Goal: Task Accomplishment & Management: Complete application form

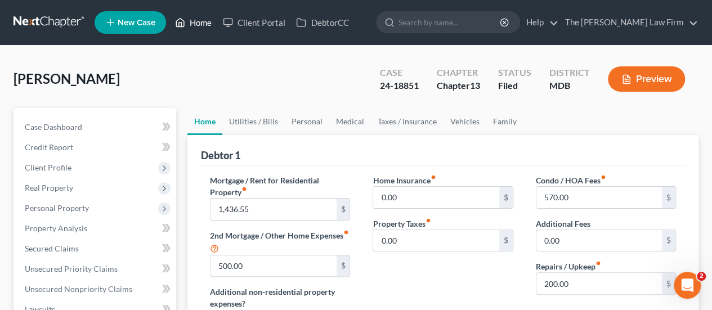
click at [204, 21] on link "Home" at bounding box center [193, 22] width 48 height 20
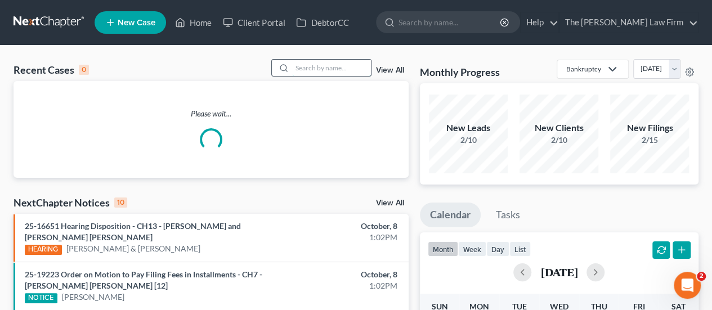
click at [304, 69] on input "search" at bounding box center [331, 68] width 79 height 16
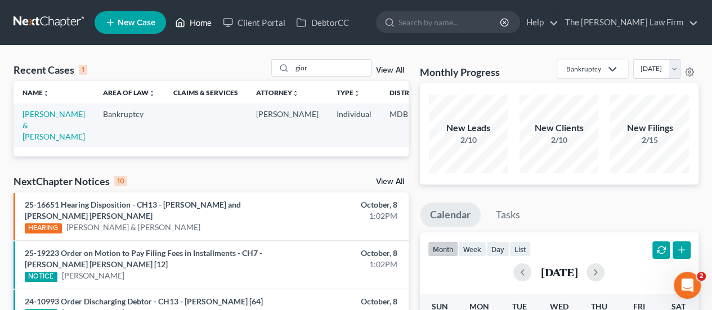
click at [199, 26] on link "Home" at bounding box center [193, 22] width 48 height 20
click at [297, 71] on input "gior" at bounding box center [331, 68] width 79 height 16
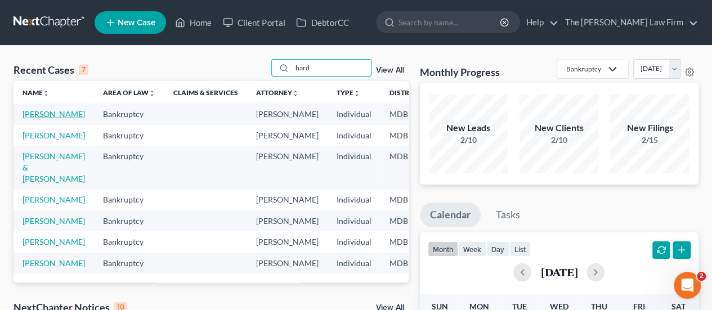
type input "hard"
click at [38, 118] on link "[PERSON_NAME]" at bounding box center [54, 114] width 62 height 10
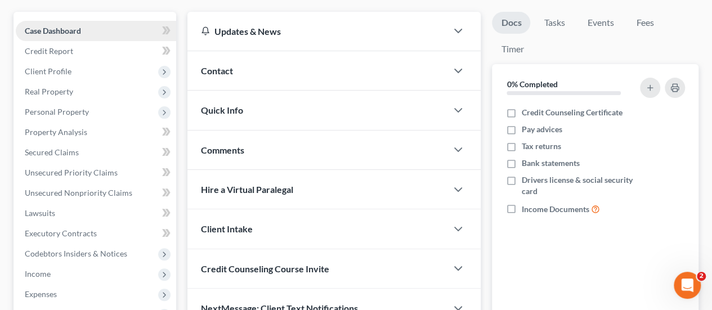
scroll to position [113, 0]
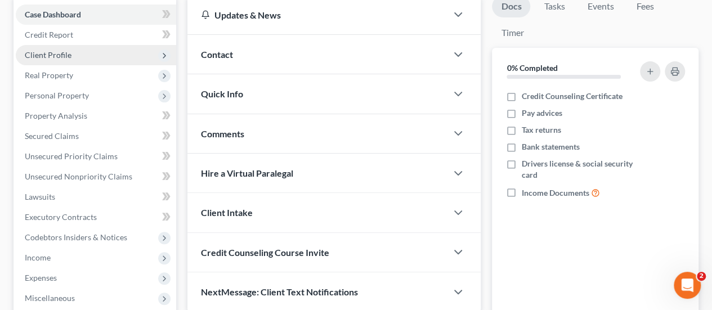
click at [60, 57] on span "Client Profile" at bounding box center [48, 55] width 47 height 10
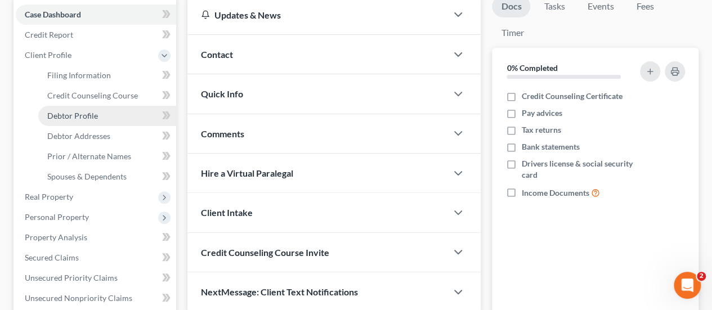
click at [82, 120] on link "Debtor Profile" at bounding box center [107, 116] width 138 height 20
select select "1"
select select "5"
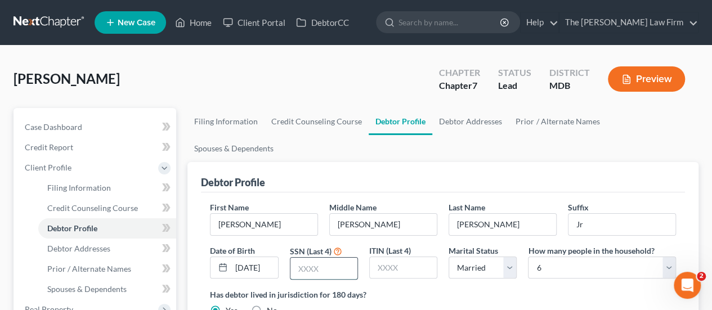
click at [309, 258] on input "text" at bounding box center [323, 268] width 67 height 21
type input "2271"
click at [254, 257] on input "[DATE]" at bounding box center [254, 267] width 46 height 21
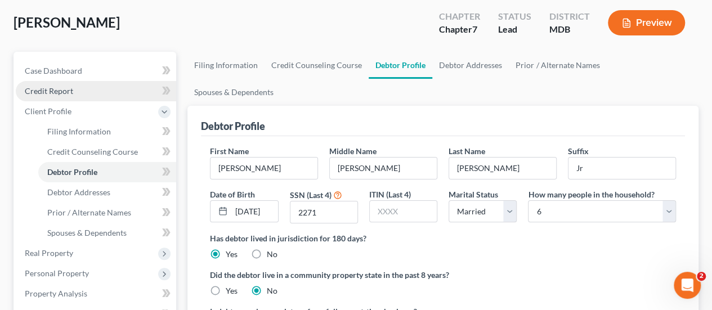
click at [62, 95] on span "Credit Report" at bounding box center [49, 91] width 48 height 10
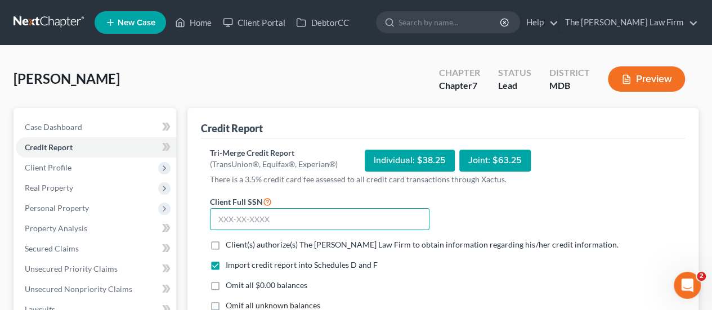
click at [241, 220] on input "text" at bounding box center [319, 219] width 219 height 23
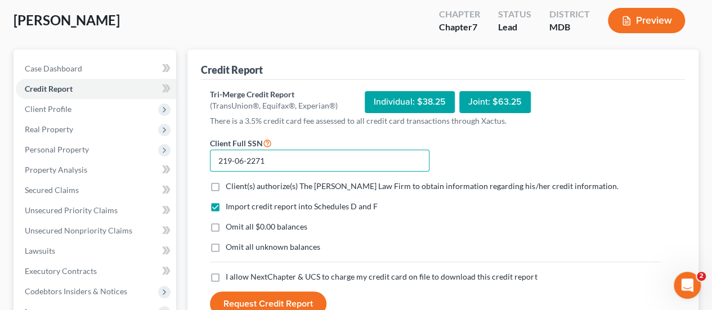
scroll to position [113, 0]
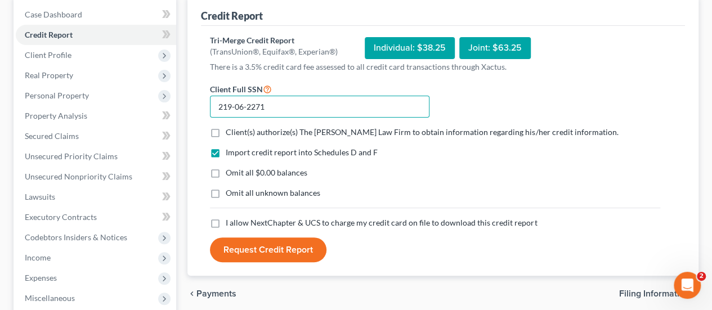
type input "219-06-2271"
click at [226, 132] on label "Client(s) authorize(s) The [PERSON_NAME] Law Firm to obtain information regardi…" at bounding box center [422, 132] width 392 height 11
click at [230, 132] on input "Client(s) authorize(s) The [PERSON_NAME] Law Firm to obtain information regardi…" at bounding box center [233, 130] width 7 height 7
checkbox input "true"
click at [226, 191] on label "Omit all unknown balances" at bounding box center [273, 192] width 95 height 11
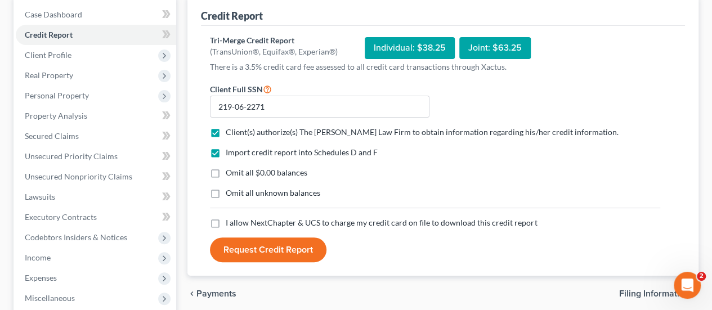
click at [230, 191] on input "Omit all unknown balances" at bounding box center [233, 190] width 7 height 7
checkbox input "true"
click at [226, 223] on label "I allow NextChapter & UCS to charge my credit card on file to download this cre…" at bounding box center [381, 222] width 311 height 11
click at [230, 223] on input "I allow NextChapter & UCS to charge my credit card on file to download this cre…" at bounding box center [233, 220] width 7 height 7
checkbox input "true"
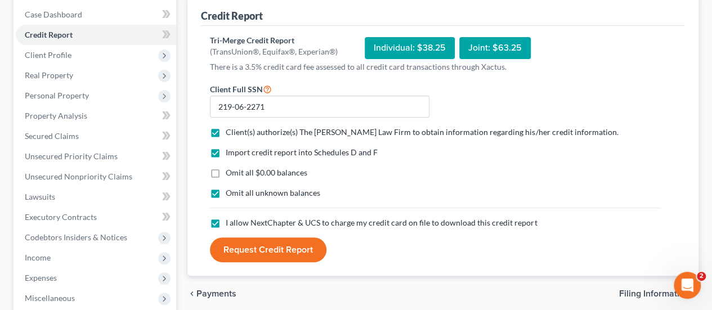
click at [273, 256] on button "Request Credit Report" at bounding box center [268, 249] width 116 height 25
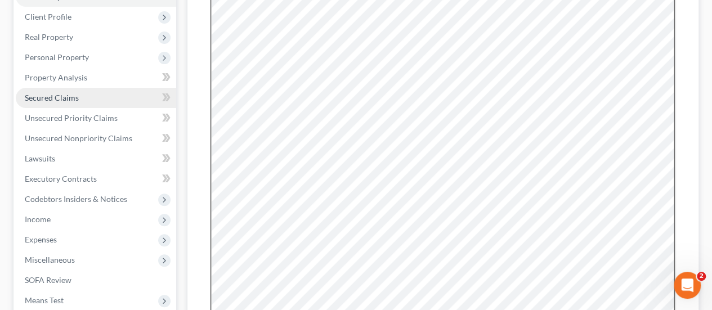
scroll to position [169, 0]
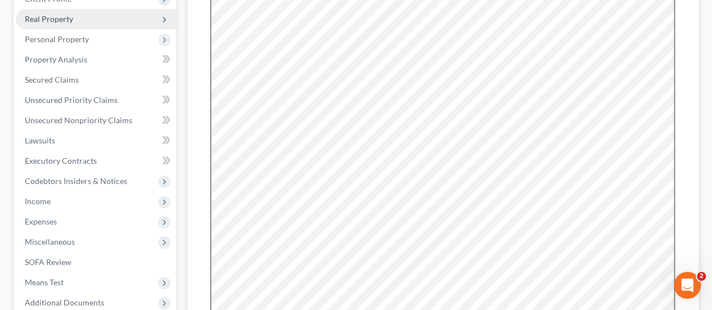
click at [60, 20] on span "Real Property" at bounding box center [49, 19] width 48 height 10
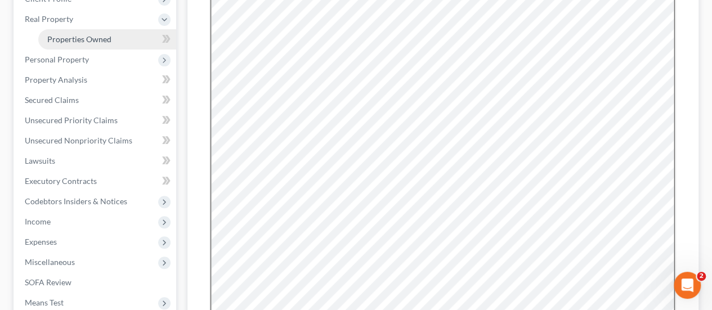
click at [96, 42] on span "Properties Owned" at bounding box center [79, 39] width 64 height 10
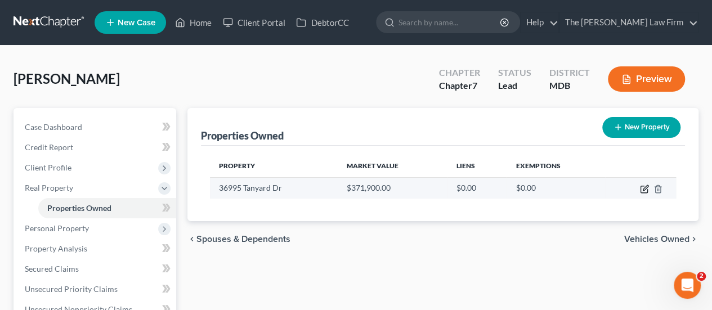
click at [647, 189] on icon "button" at bounding box center [643, 189] width 7 height 7
select select "21"
select select "0"
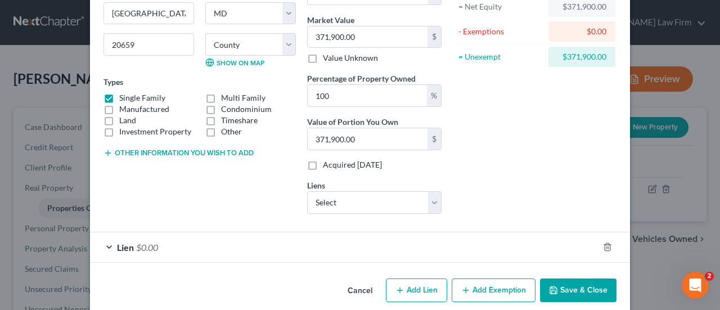
scroll to position [136, 0]
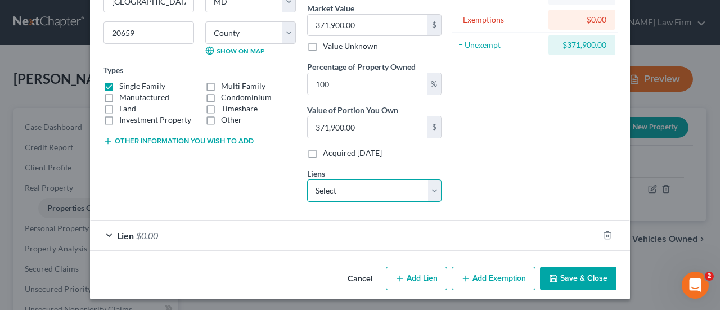
click at [349, 189] on select "Select Us Bank Home Mtg - $219,882.00 Santander - $31,265.00 Chime Stride - $0.…" at bounding box center [374, 191] width 134 height 23
select select "0"
click at [307, 180] on select "Select Us Bank Home Mtg - $219,882.00 Santander - $31,265.00 Chime Stride - $0.…" at bounding box center [374, 191] width 134 height 23
select select
select select "24"
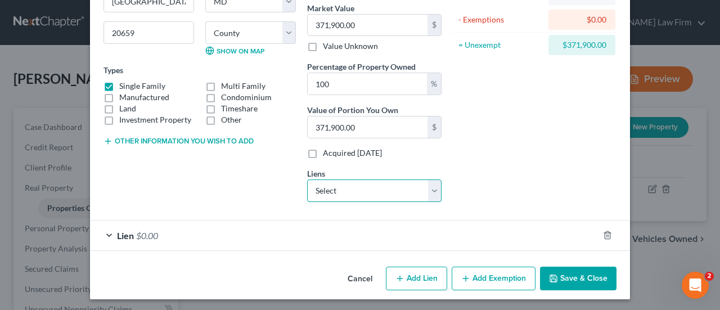
select select "0"
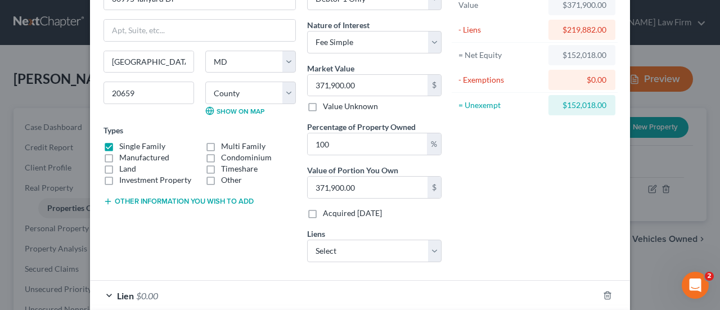
scroll to position [24, 0]
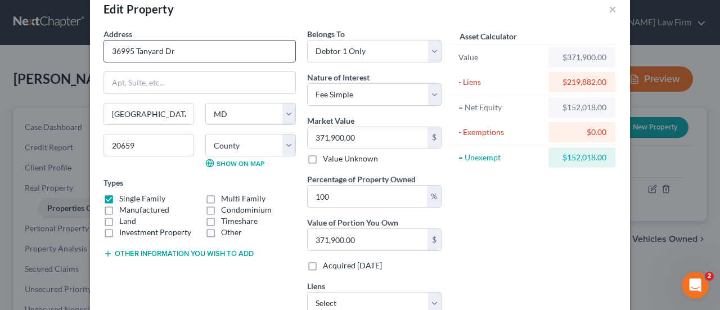
drag, startPoint x: 176, startPoint y: 47, endPoint x: 105, endPoint y: 51, distance: 70.5
click at [105, 51] on input "36995 Tanyard Dr" at bounding box center [199, 51] width 191 height 21
